Goal: Transaction & Acquisition: Purchase product/service

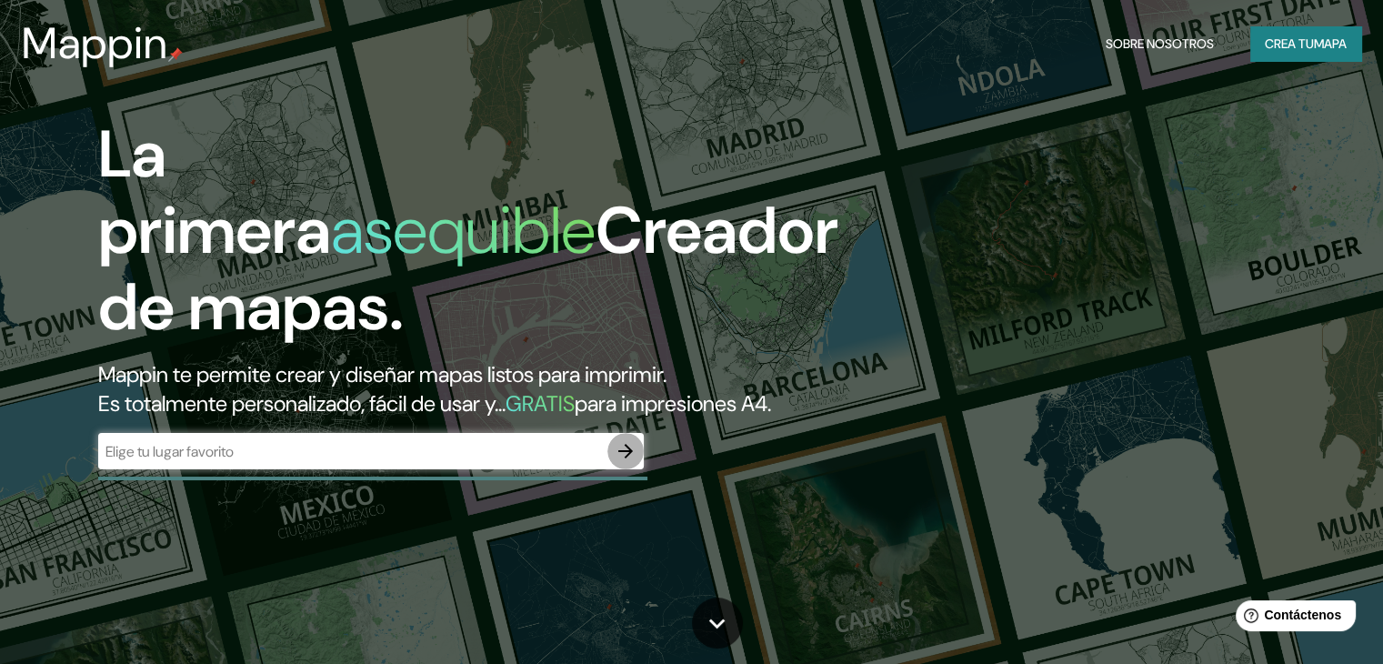
click at [622, 462] on icon "button" at bounding box center [625, 451] width 22 height 22
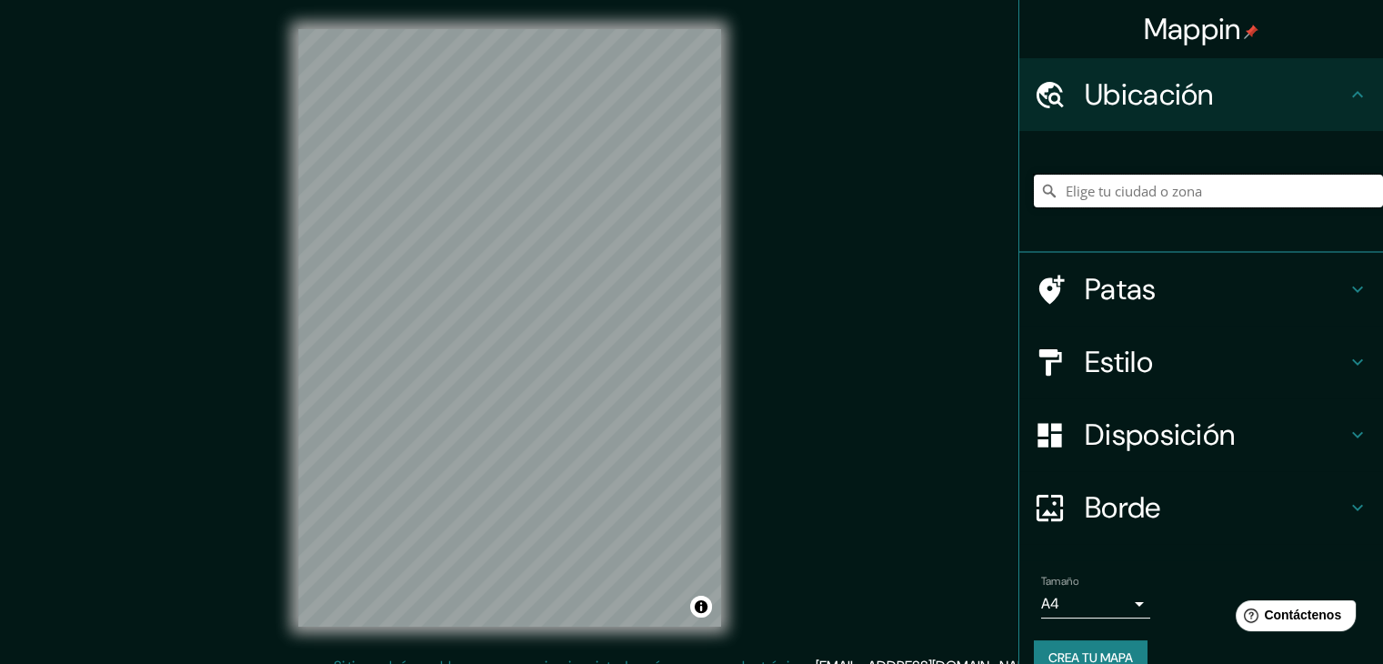
click at [1261, 194] on input "Elige tu ciudad o zona" at bounding box center [1207, 191] width 349 height 33
type input "[GEOGRAPHIC_DATA], [GEOGRAPHIC_DATA], [GEOGRAPHIC_DATA]"
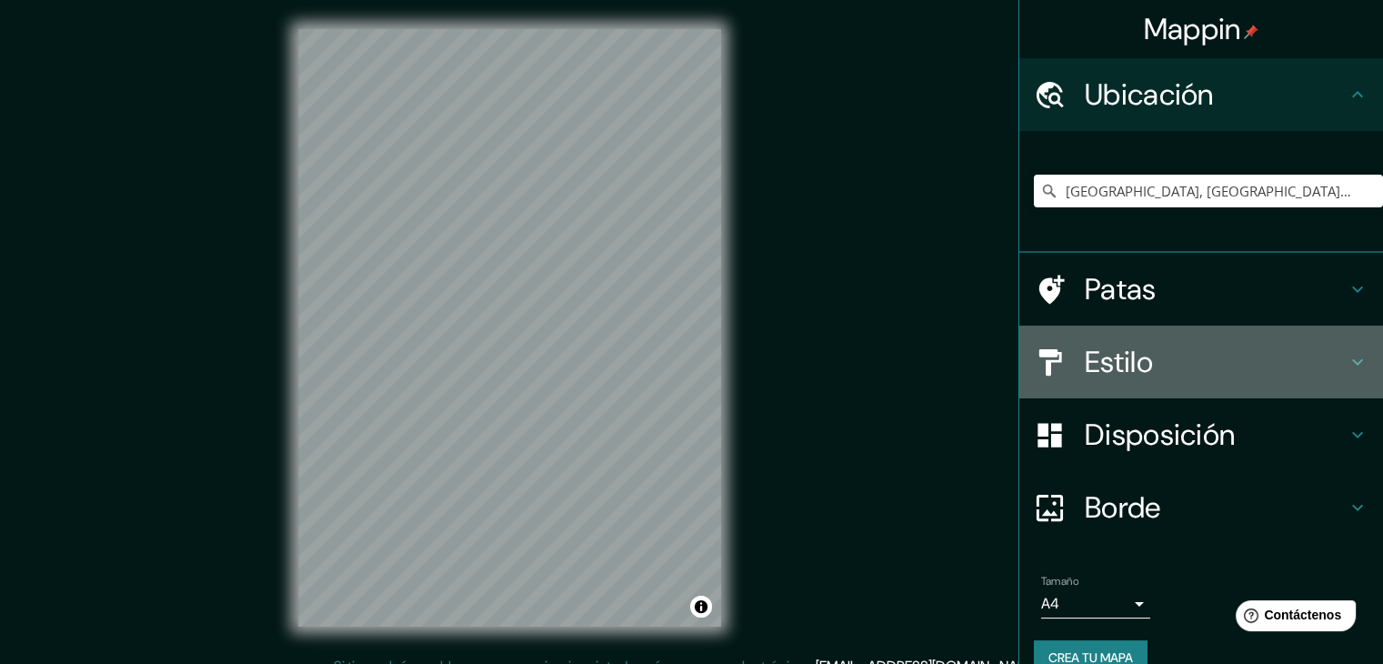
click at [1121, 354] on font "Estilo" at bounding box center [1118, 362] width 68 height 38
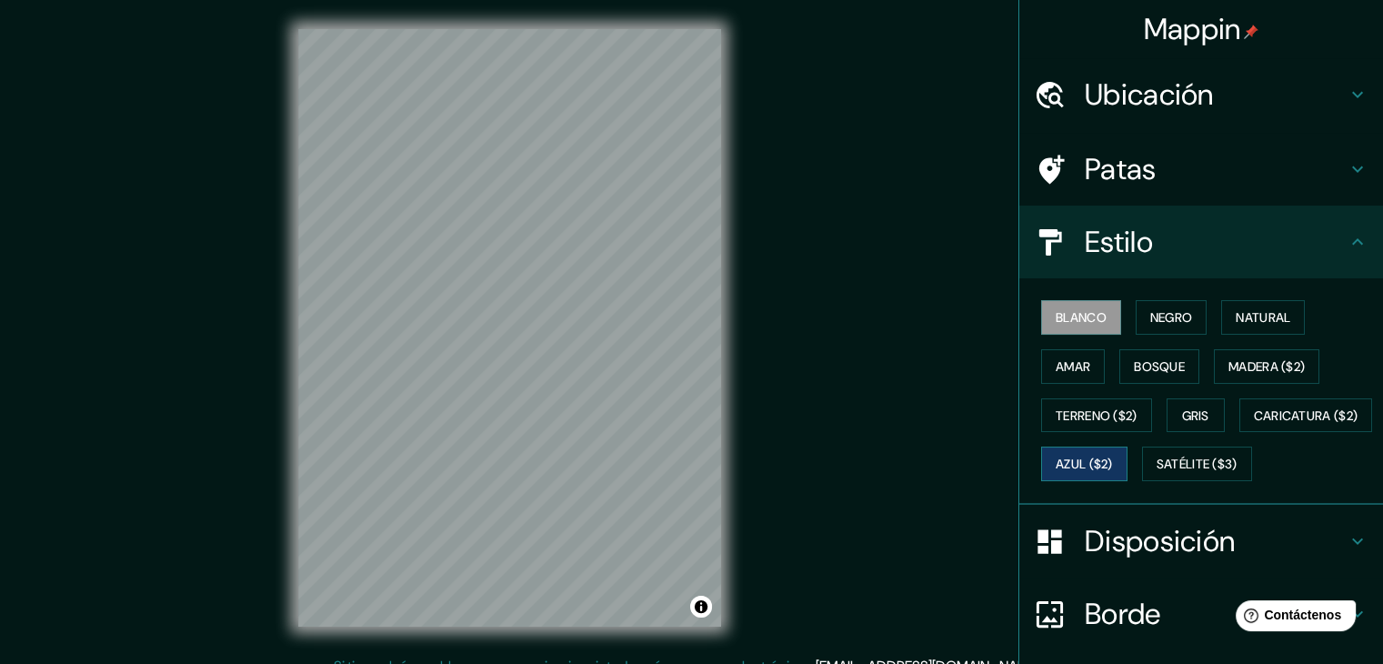
click at [1113, 461] on font "Azul ($2)" at bounding box center [1083, 464] width 57 height 16
click at [1088, 488] on div "Blanco Negro Natural Amar Bosque Madera ($2) Terreno ($2) Gris Caricatura ($2) …" at bounding box center [1207, 390] width 349 height 195
click at [1156, 473] on font "Satélite ($3)" at bounding box center [1196, 464] width 81 height 16
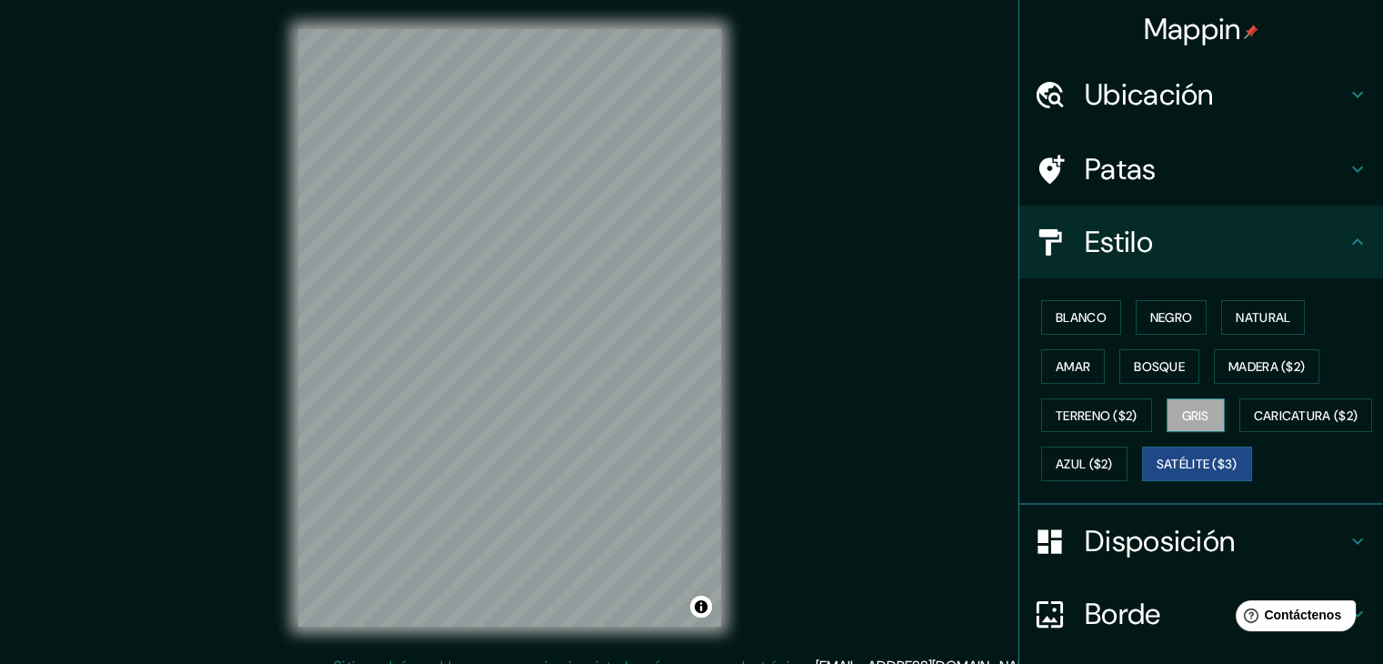
click at [1197, 404] on font "Gris" at bounding box center [1195, 416] width 27 height 24
drag, startPoint x: 1156, startPoint y: 408, endPoint x: 1141, endPoint y: 412, distance: 15.9
click at [1153, 409] on div "Blanco Negro Natural Amar Bosque Madera ($2) Terreno ($2) Gris Caricatura ($2) …" at bounding box center [1207, 390] width 349 height 195
click at [1134, 412] on button "Terreno ($2)" at bounding box center [1096, 415] width 111 height 35
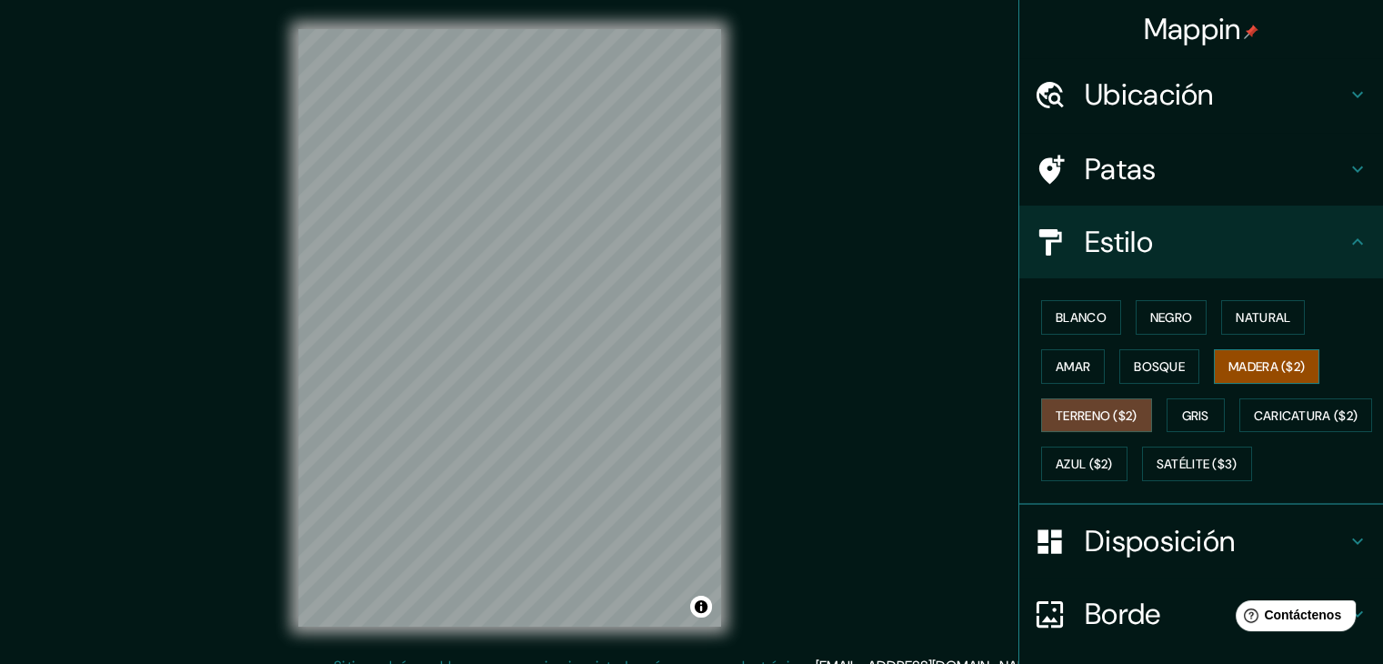
click at [1261, 361] on font "Madera ($2)" at bounding box center [1266, 366] width 76 height 16
click at [1141, 358] on font "Bosque" at bounding box center [1158, 366] width 51 height 16
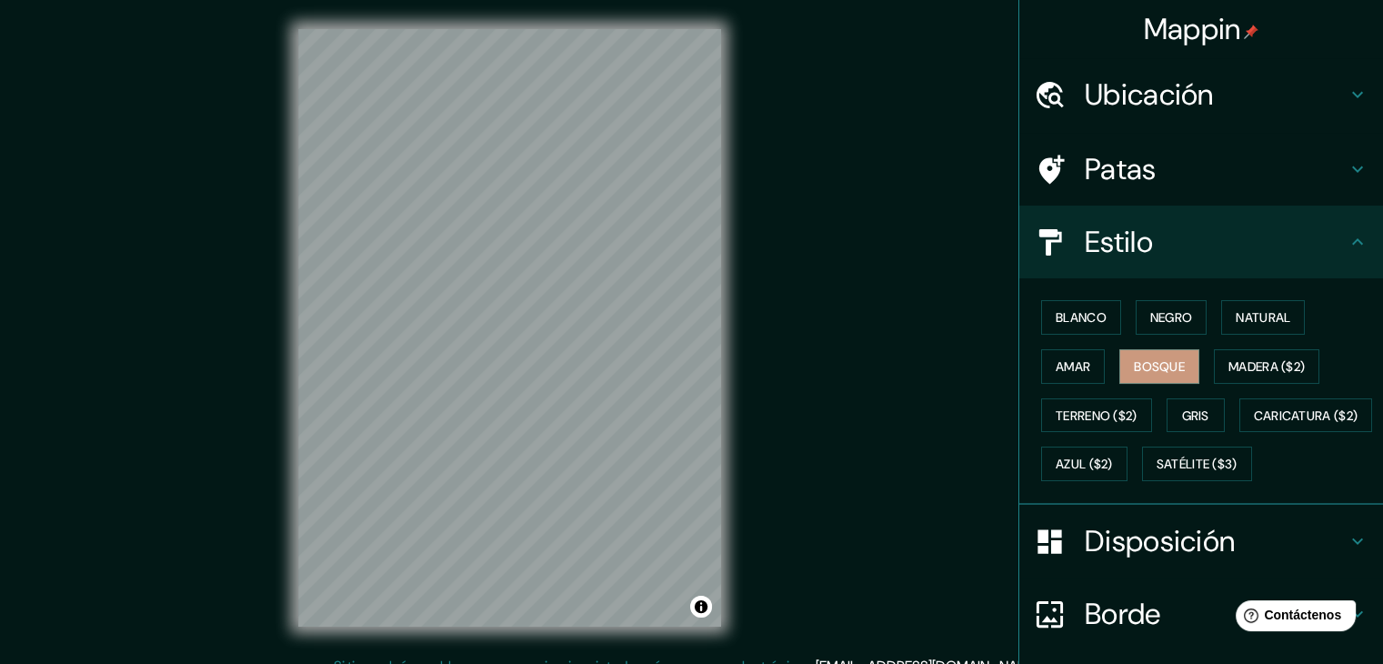
click at [1057, 383] on div "Blanco Negro Natural Amar Bosque Madera ($2) Terreno ($2) Gris Caricatura ($2) …" at bounding box center [1207, 390] width 349 height 195
click at [1059, 381] on div "Blanco Negro Natural Amar Bosque Madera ($2) Terreno ($2) Gris Caricatura ($2) …" at bounding box center [1207, 390] width 349 height 195
click at [1059, 381] on button "Amar" at bounding box center [1073, 366] width 64 height 35
click at [1261, 317] on font "Natural" at bounding box center [1262, 317] width 55 height 16
click at [1055, 364] on font "Amar" at bounding box center [1072, 366] width 35 height 16
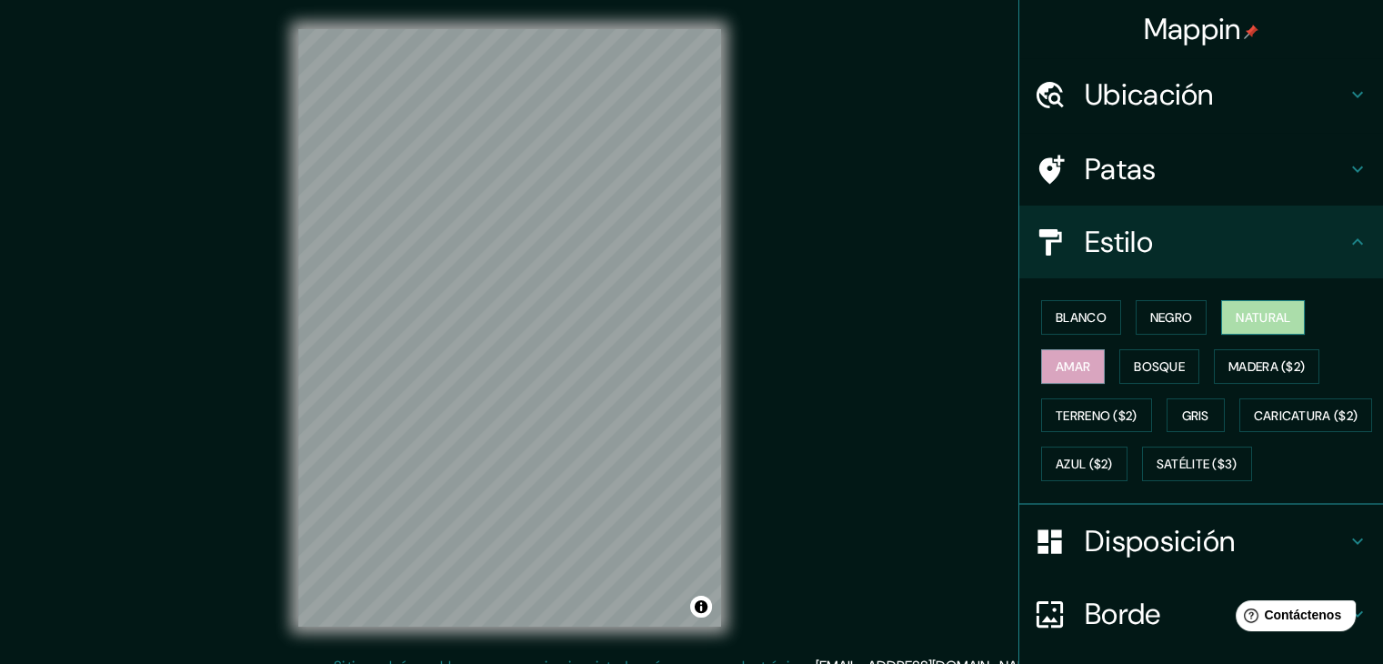
click at [1253, 309] on font "Natural" at bounding box center [1262, 317] width 55 height 16
click at [1177, 317] on font "Negro" at bounding box center [1171, 317] width 43 height 16
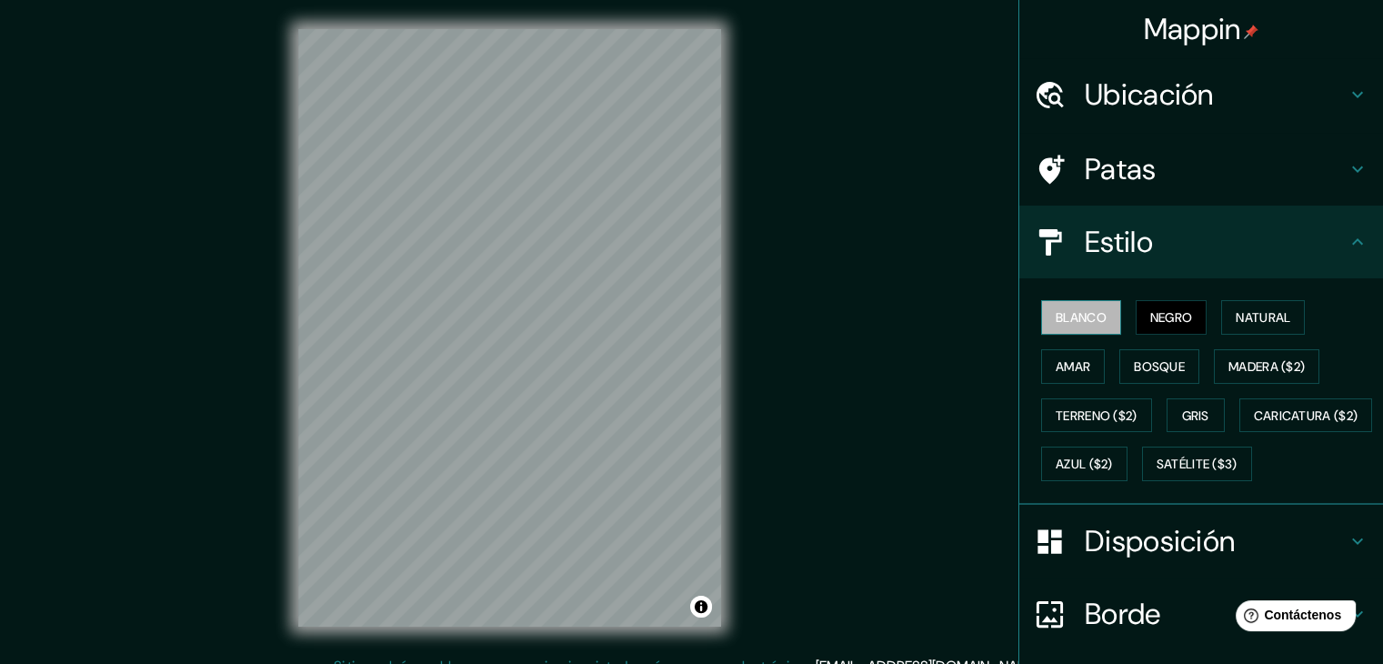
click at [1083, 321] on font "Blanco" at bounding box center [1080, 317] width 51 height 16
click at [1300, 321] on div "Blanco Negro Natural Amar Bosque Madera ($2) Terreno ($2) Gris Caricatura ($2) …" at bounding box center [1207, 390] width 349 height 195
click at [1240, 325] on font "Natural" at bounding box center [1262, 317] width 55 height 24
